Goal: Task Accomplishment & Management: Use online tool/utility

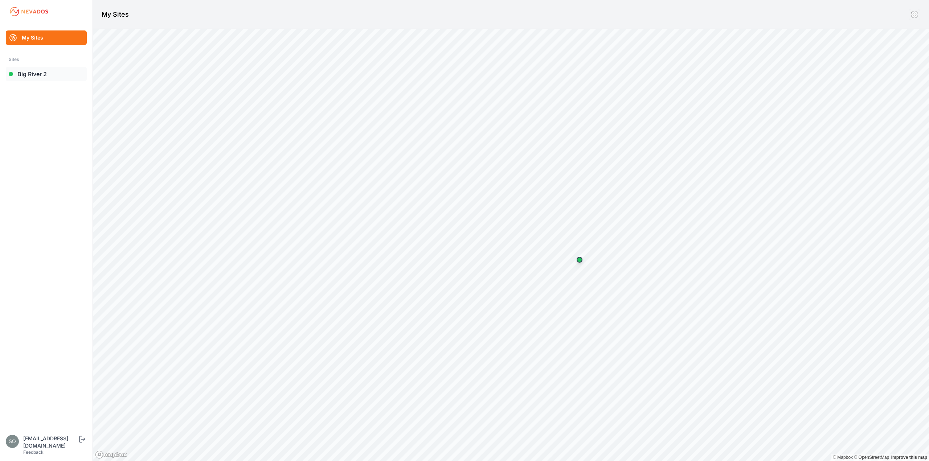
click at [37, 73] on link "Big River 2" at bounding box center [46, 74] width 81 height 15
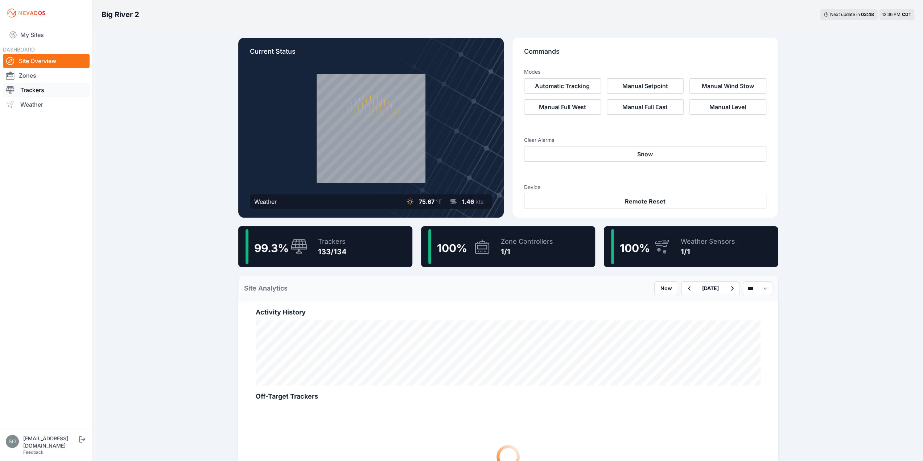
click at [40, 92] on link "Trackers" at bounding box center [46, 90] width 87 height 15
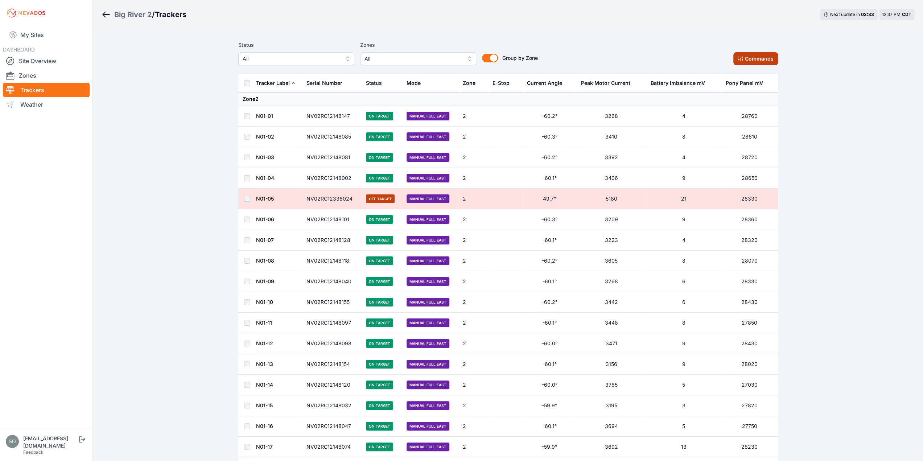
click at [747, 62] on button "Commands" at bounding box center [755, 58] width 45 height 13
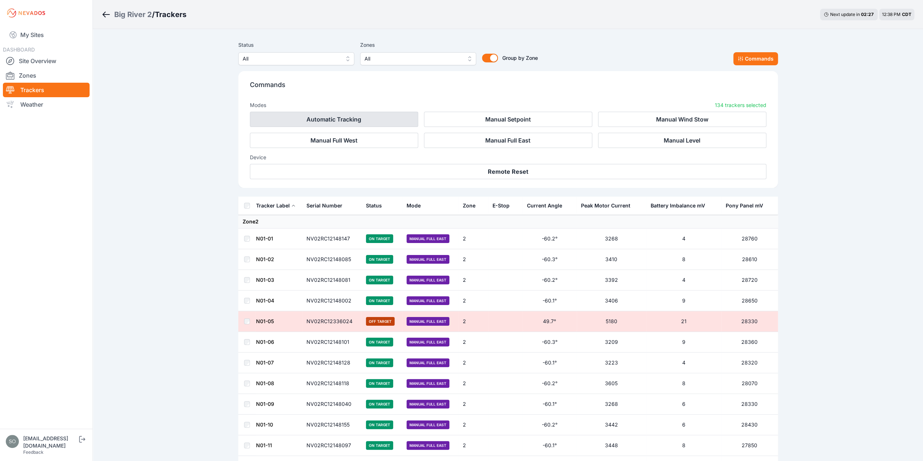
click at [376, 116] on button "Automatic Tracking" at bounding box center [334, 119] width 168 height 15
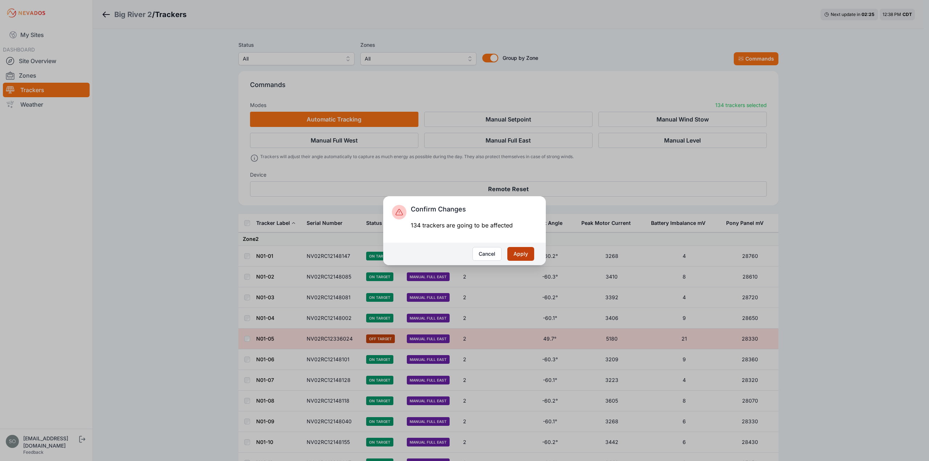
click at [518, 254] on button "Apply" at bounding box center [520, 254] width 27 height 14
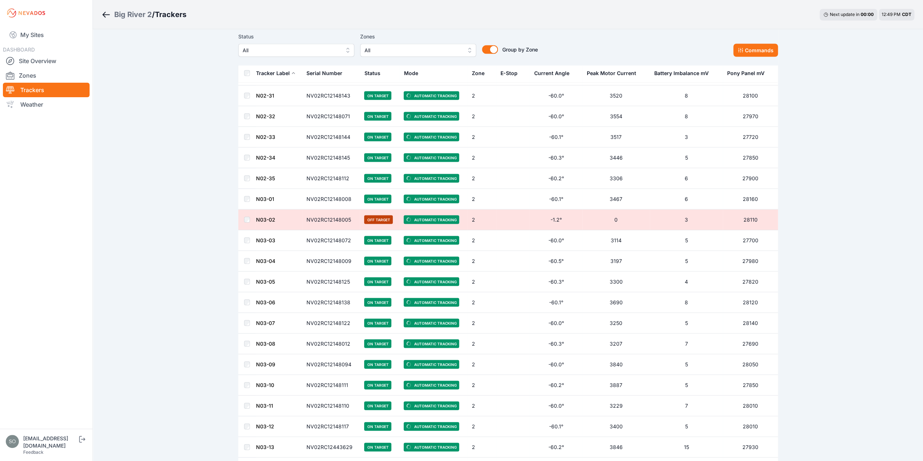
scroll to position [1342, 0]
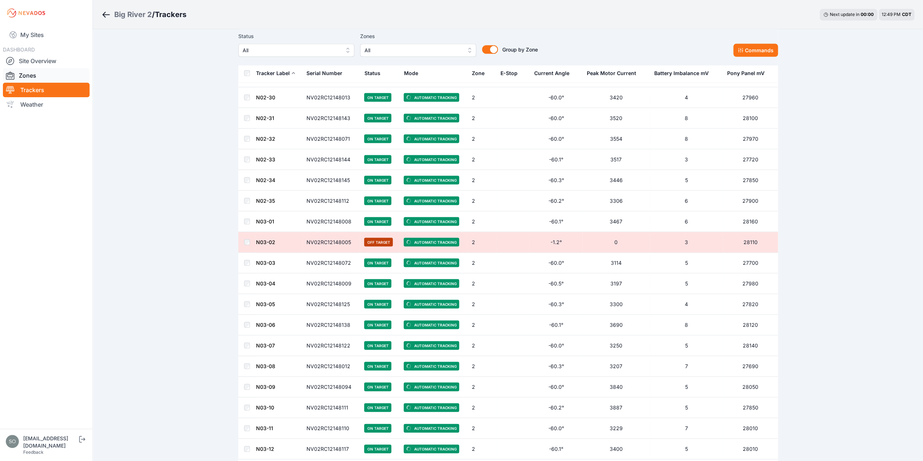
drag, startPoint x: 25, startPoint y: 78, endPoint x: 26, endPoint y: 82, distance: 3.8
click at [25, 78] on link "Zones" at bounding box center [46, 75] width 87 height 15
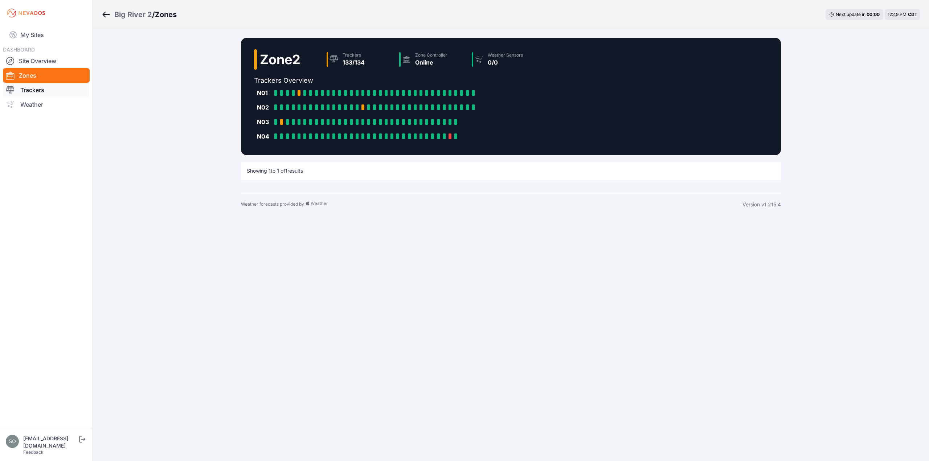
click at [31, 87] on link "Trackers" at bounding box center [46, 90] width 87 height 15
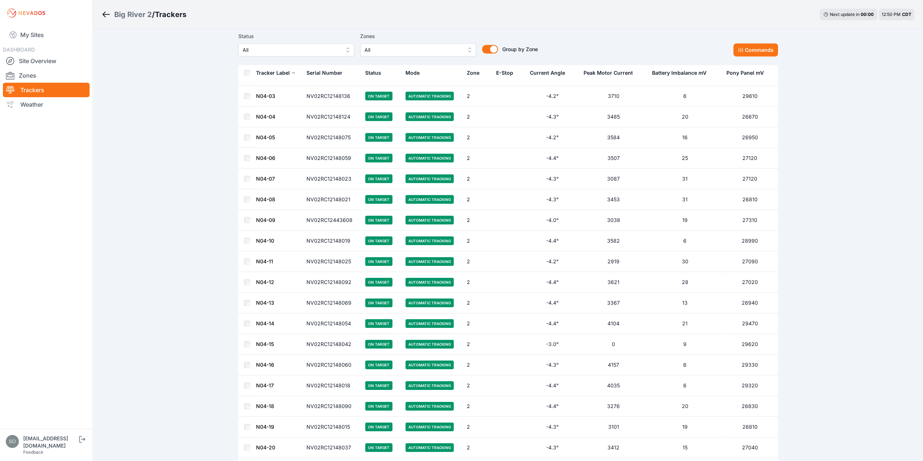
scroll to position [2109, 0]
